Goal: Entertainment & Leisure: Consume media (video, audio)

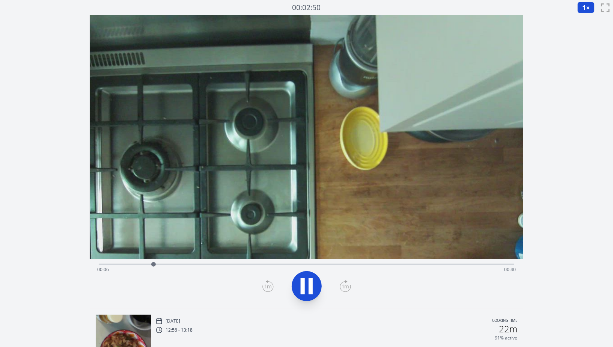
click at [585, 8] on span "1" at bounding box center [585, 7] width 4 height 9
click at [589, 18] on li "0.25×" at bounding box center [588, 18] width 21 height 12
click at [264, 262] on div "Time elapsed: 00:23 Time remaining: 00:23" at bounding box center [307, 263] width 416 height 9
click at [455, 267] on div "Time elapsed: 00:36 Time remaining: 00:10" at bounding box center [306, 270] width 419 height 12
click at [315, 288] on icon at bounding box center [306, 286] width 21 height 21
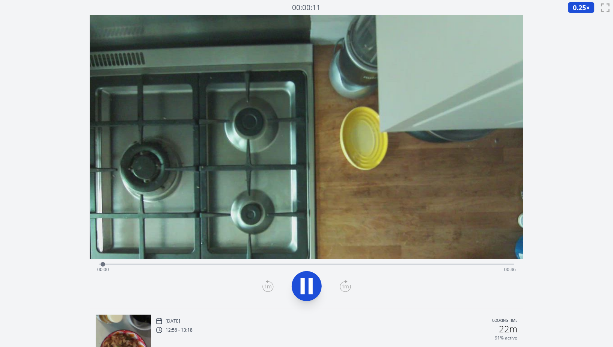
click at [409, 147] on video at bounding box center [307, 137] width 434 height 244
click at [255, 260] on div "Time elapsed: 00:00 Time remaining: 00:46" at bounding box center [307, 263] width 416 height 9
click at [203, 267] on div "Time elapsed: 00:17 Time remaining: 00:29" at bounding box center [306, 270] width 419 height 12
click at [255, 263] on div "Time elapsed: 00:22 Time remaining: 00:24" at bounding box center [307, 263] width 416 height 9
click at [237, 265] on div "Time elapsed: 00:17 Time remaining: 00:29" at bounding box center [306, 270] width 419 height 12
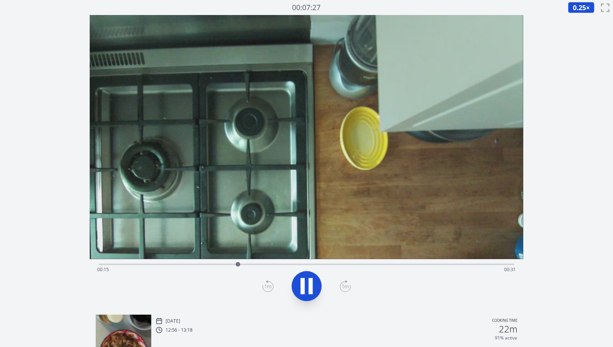
click at [221, 265] on div "Time elapsed: 00:15 Time remaining: 00:31" at bounding box center [306, 270] width 419 height 12
click at [326, 266] on div "Time elapsed: 00:26 Time remaining: 00:19" at bounding box center [306, 270] width 419 height 12
click at [304, 265] on div "Time elapsed: 00:25 Time remaining: 00:21" at bounding box center [306, 270] width 419 height 12
click at [278, 264] on div "Time elapsed: 00:22 Time remaining: 00:23" at bounding box center [306, 270] width 419 height 12
click at [258, 269] on div "Time elapsed: 00:20 Time remaining: 00:26" at bounding box center [306, 270] width 419 height 12
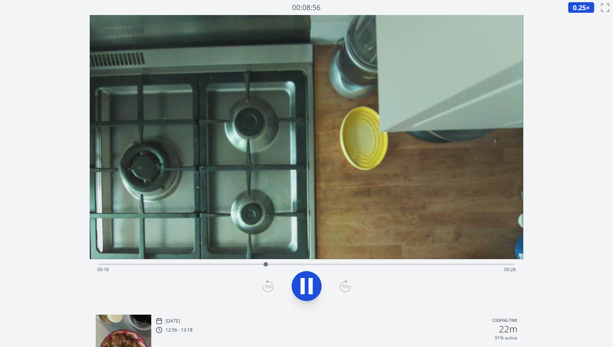
click at [222, 267] on div "Time elapsed: 00:18 Time remaining: 00:28" at bounding box center [306, 270] width 419 height 12
click at [246, 264] on div "Time elapsed: 00:44 Time remaining: 00:02" at bounding box center [306, 270] width 419 height 12
click at [228, 264] on div "Time elapsed: 00:16 Time remaining: 00:30" at bounding box center [306, 270] width 419 height 12
click at [256, 264] on div "Time elapsed: 00:14 Time remaining: 00:32" at bounding box center [306, 270] width 419 height 12
click at [202, 270] on div "Time elapsed: 00:17 Time remaining: 00:29" at bounding box center [306, 270] width 419 height 12
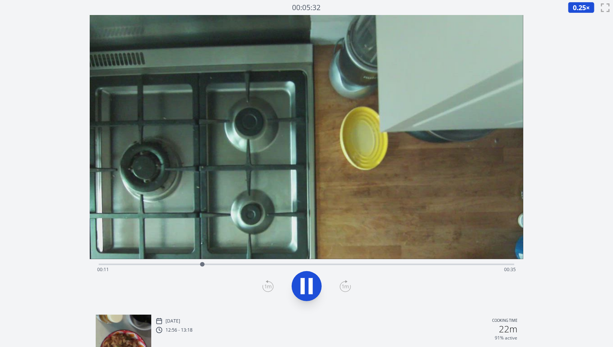
click at [186, 265] on div "Time elapsed: 00:11 Time remaining: 00:35" at bounding box center [306, 270] width 419 height 12
click at [201, 265] on div "Time elapsed: 00:09 Time remaining: 00:36" at bounding box center [306, 270] width 419 height 12
click at [210, 264] on div "Time elapsed: 00:11 Time remaining: 00:35" at bounding box center [306, 270] width 419 height 12
click at [222, 266] on div "Time elapsed: 00:14 Time remaining: 00:32" at bounding box center [306, 270] width 419 height 12
click at [219, 264] on div at bounding box center [223, 264] width 11 height 11
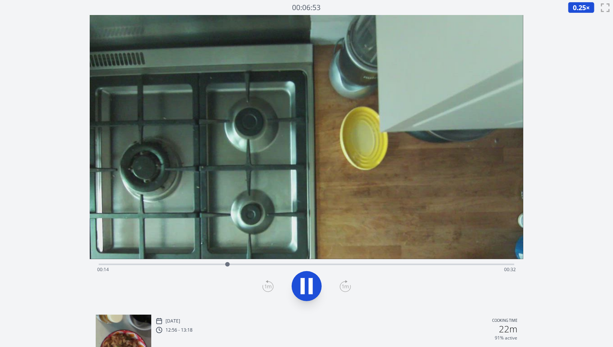
click at [313, 277] on icon at bounding box center [306, 286] width 21 height 21
click at [225, 265] on div at bounding box center [227, 264] width 11 height 11
click at [223, 266] on div at bounding box center [224, 264] width 11 height 11
click at [219, 266] on div at bounding box center [222, 264] width 11 height 11
click at [313, 282] on icon at bounding box center [306, 286] width 21 height 21
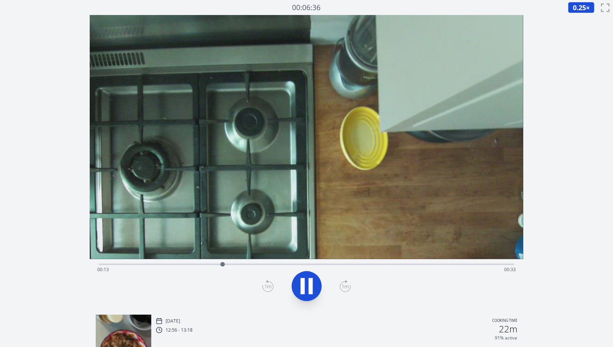
click at [313, 282] on icon at bounding box center [311, 286] width 4 height 16
click at [303, 266] on div "Time elapsed: 00:13 Time remaining: 00:33" at bounding box center [306, 270] width 419 height 12
click at [322, 265] on div "Time elapsed: 00:22 Time remaining: 00:24" at bounding box center [306, 270] width 419 height 12
click at [340, 265] on div "Time elapsed: 00:24 Time remaining: 00:22" at bounding box center [306, 270] width 419 height 12
click at [365, 263] on div "Time elapsed: 00:26 Time remaining: 00:20" at bounding box center [307, 263] width 416 height 9
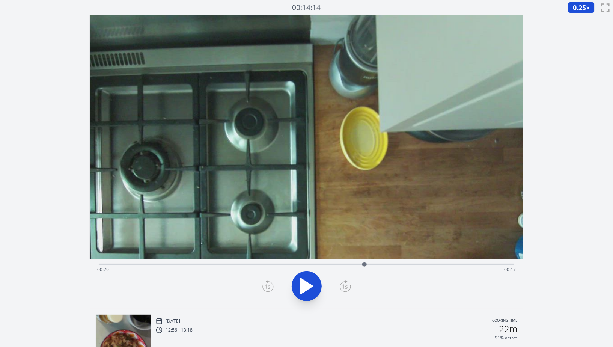
click at [374, 263] on div "Time elapsed: 00:29 Time remaining: 00:17" at bounding box center [307, 263] width 416 height 9
click at [384, 263] on div "Time elapsed: 00:30 Time remaining: 00:16" at bounding box center [307, 263] width 416 height 9
click at [397, 264] on div "Time elapsed: 00:31 Time remaining: 00:15" at bounding box center [306, 270] width 419 height 12
click at [411, 266] on div "Time elapsed: 00:32 Time remaining: 00:13" at bounding box center [306, 270] width 419 height 12
click at [407, 265] on div at bounding box center [411, 264] width 11 height 11
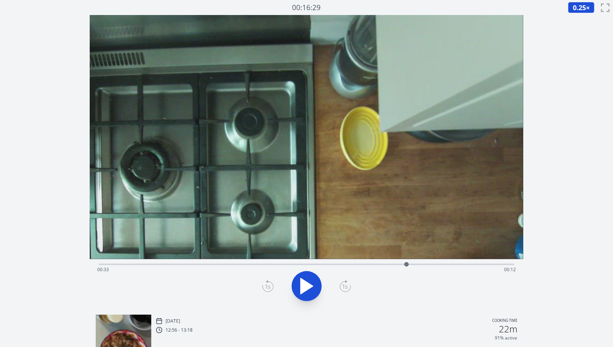
click at [404, 264] on div at bounding box center [406, 264] width 11 height 11
click at [311, 282] on icon at bounding box center [306, 286] width 21 height 21
click at [311, 282] on icon at bounding box center [311, 286] width 4 height 16
click at [311, 282] on icon at bounding box center [306, 286] width 21 height 21
click at [311, 282] on icon at bounding box center [311, 286] width 4 height 16
